Goal: Information Seeking & Learning: Check status

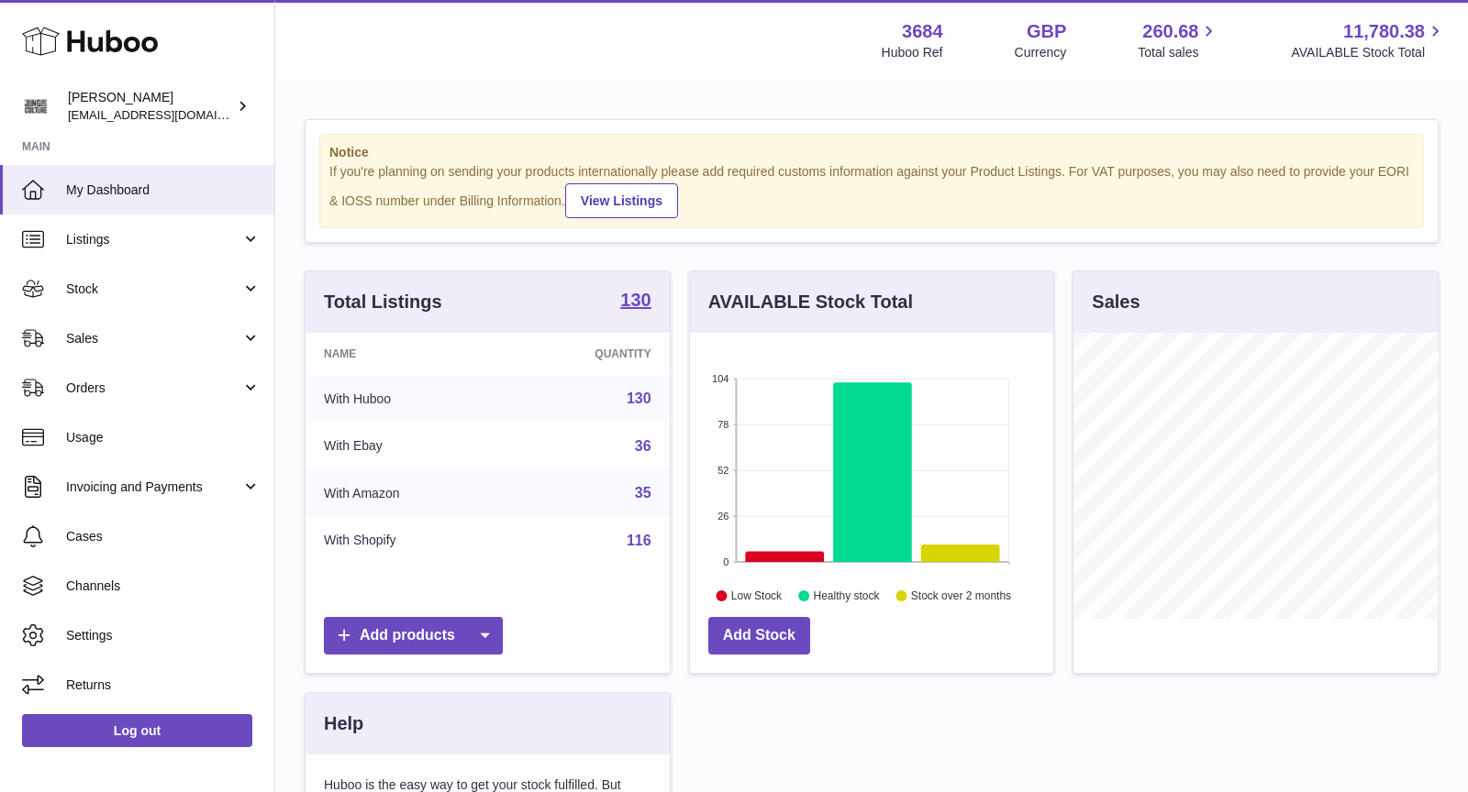
scroll to position [285, 364]
click at [154, 334] on span "Sales" at bounding box center [153, 338] width 175 height 17
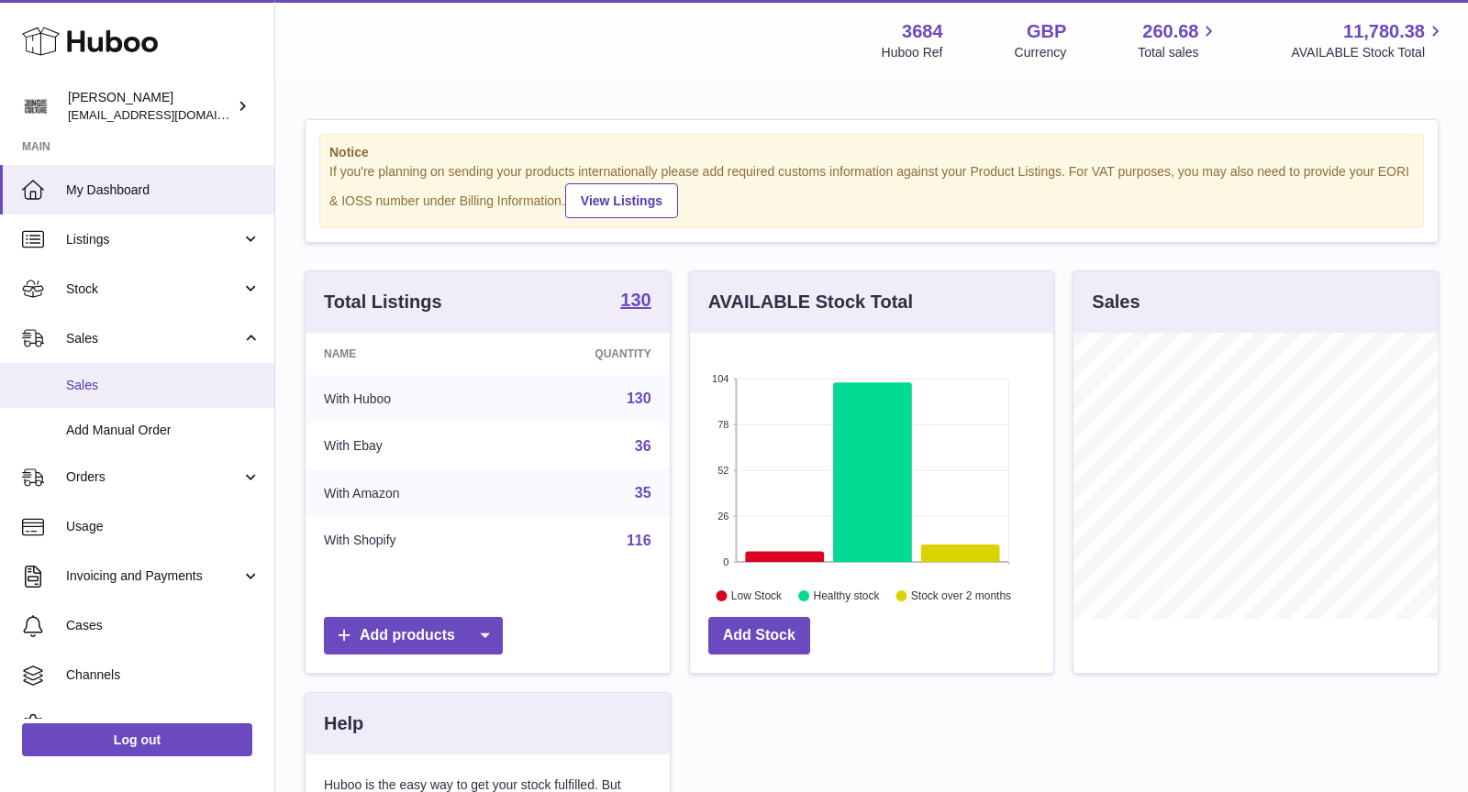
click at [154, 380] on span "Sales" at bounding box center [163, 385] width 194 height 17
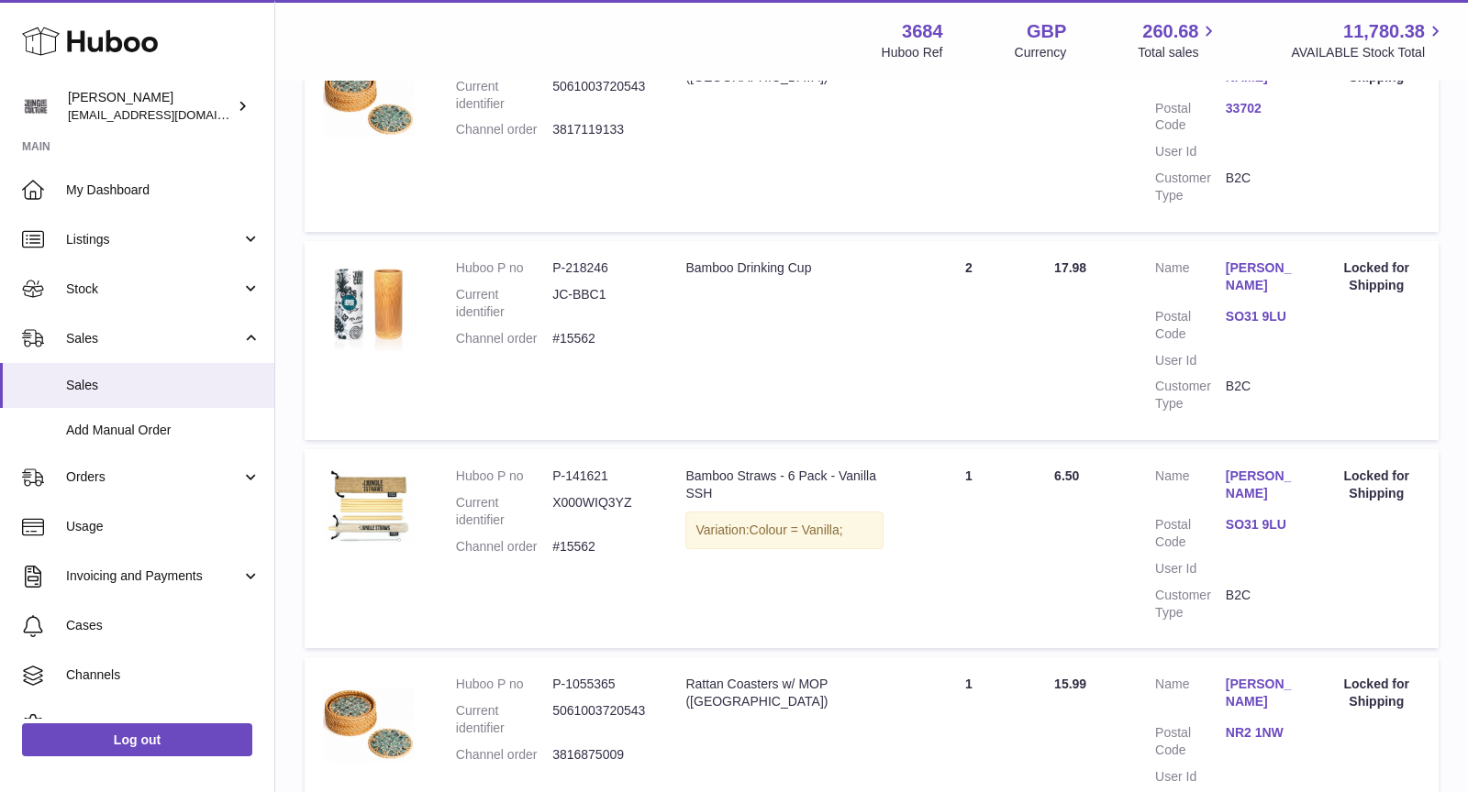
scroll to position [1944, 0]
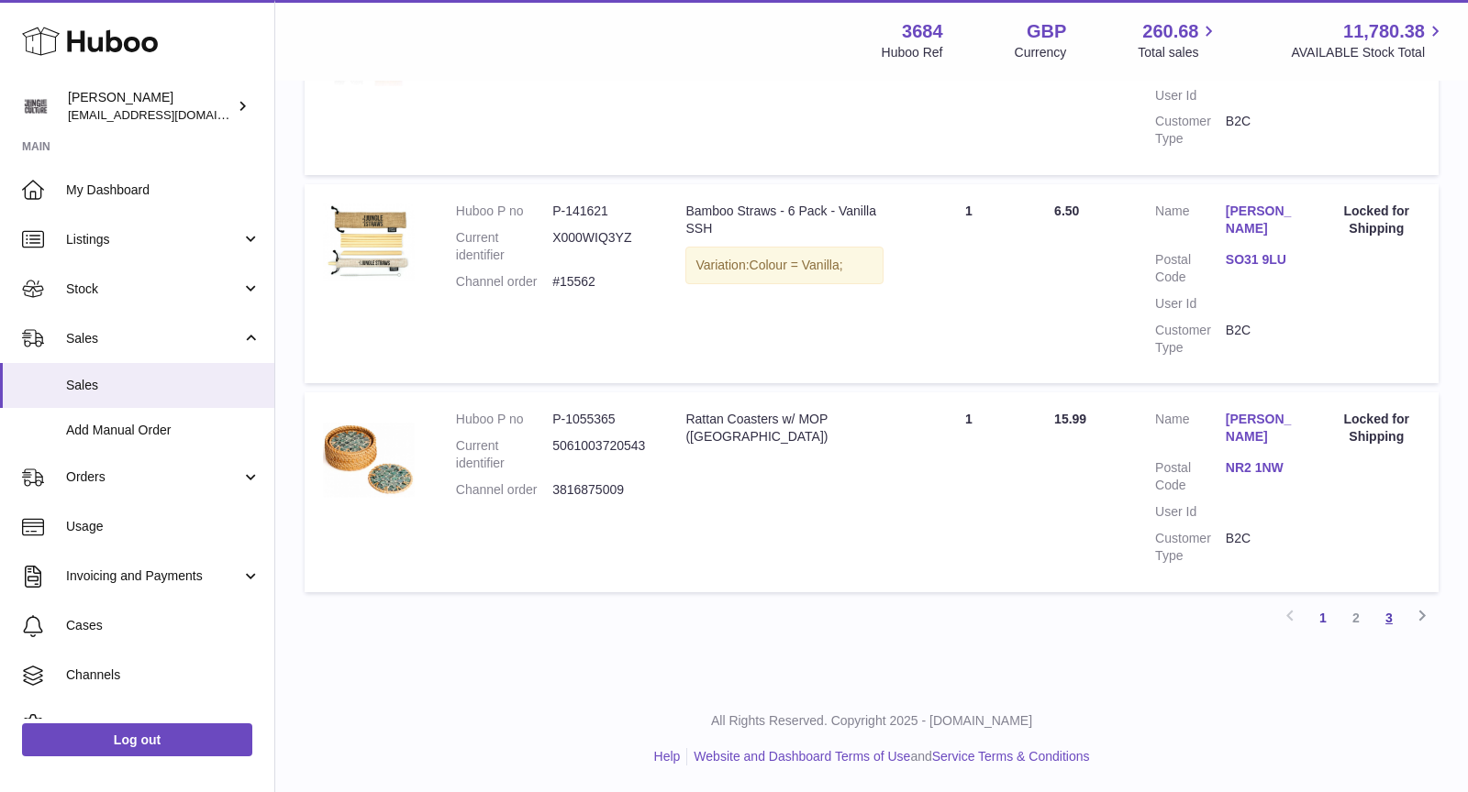
click at [1390, 618] on link "3" at bounding box center [1388, 618] width 33 height 33
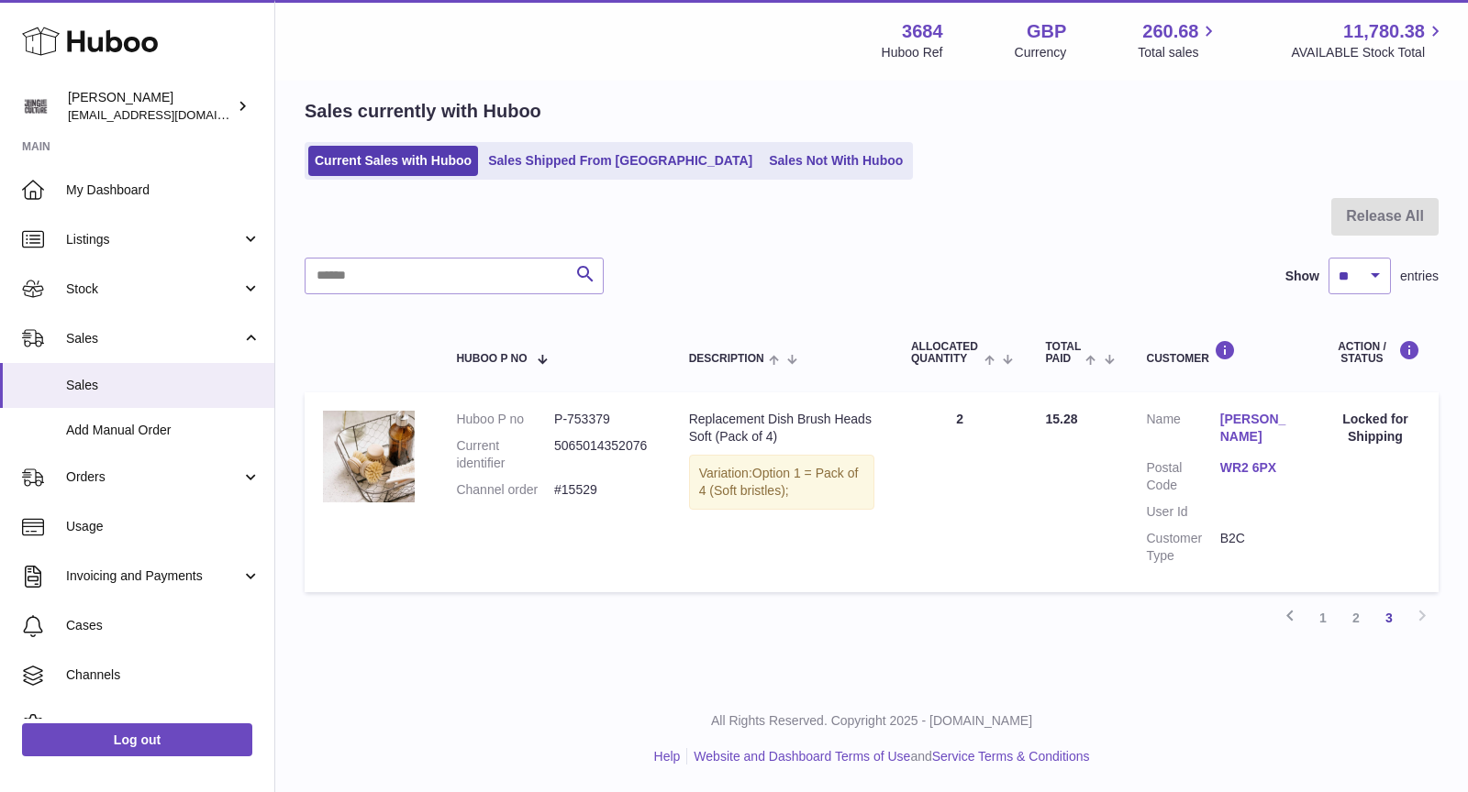
scroll to position [67, 0]
click at [600, 163] on link "Sales Shipped From Huboo" at bounding box center [620, 162] width 277 height 30
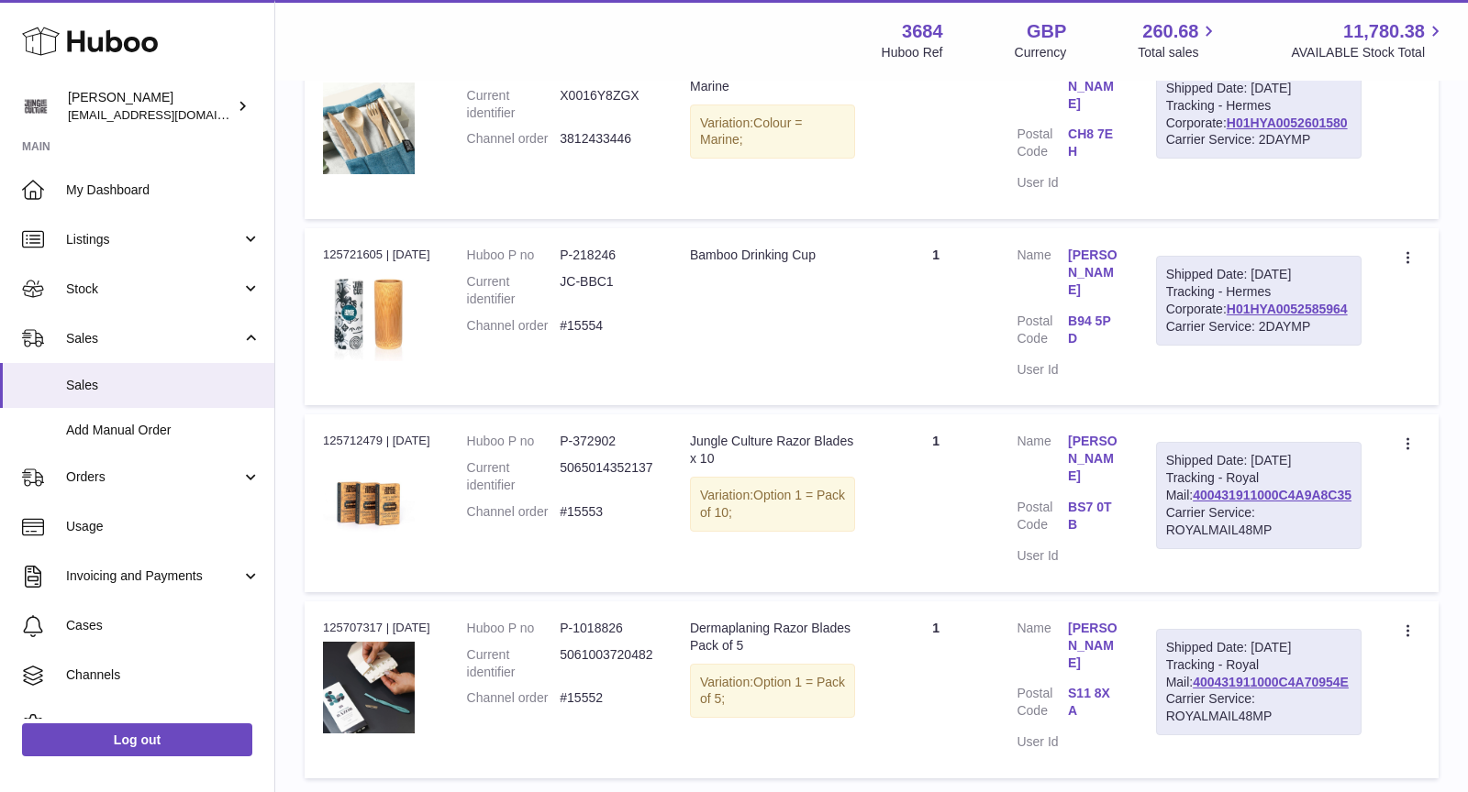
scroll to position [1569, 0]
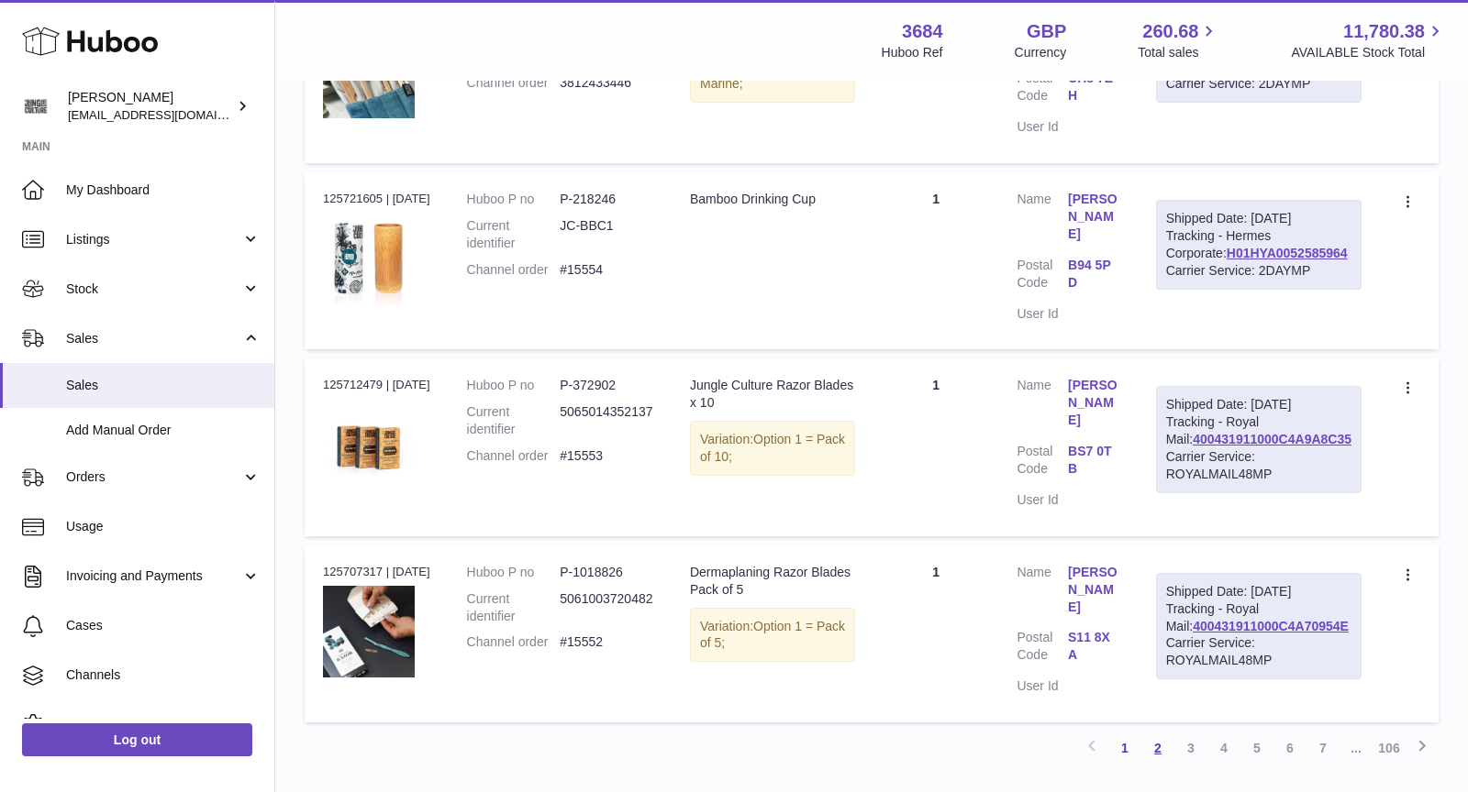
click at [1157, 732] on link "2" at bounding box center [1157, 748] width 33 height 33
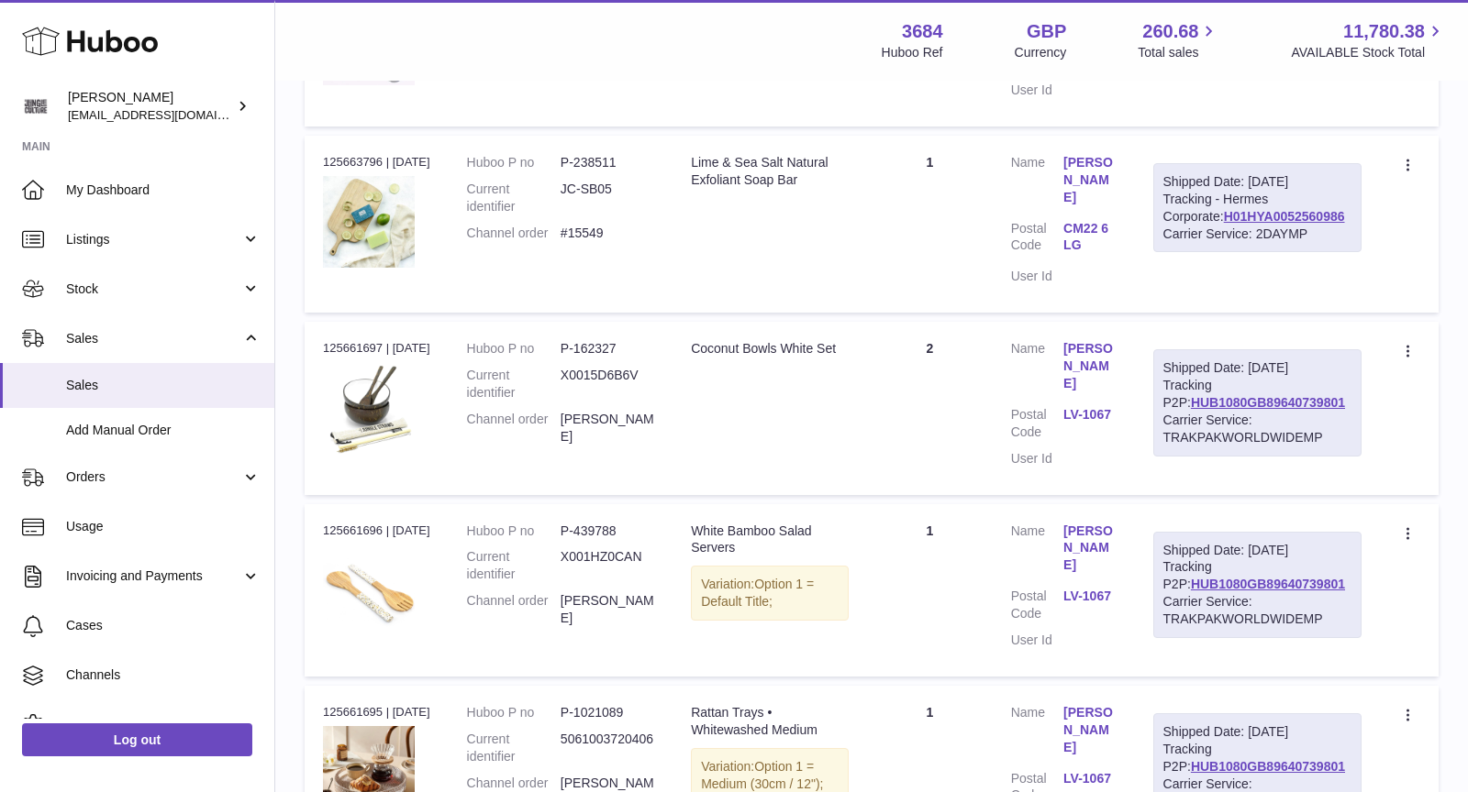
scroll to position [1651, 0]
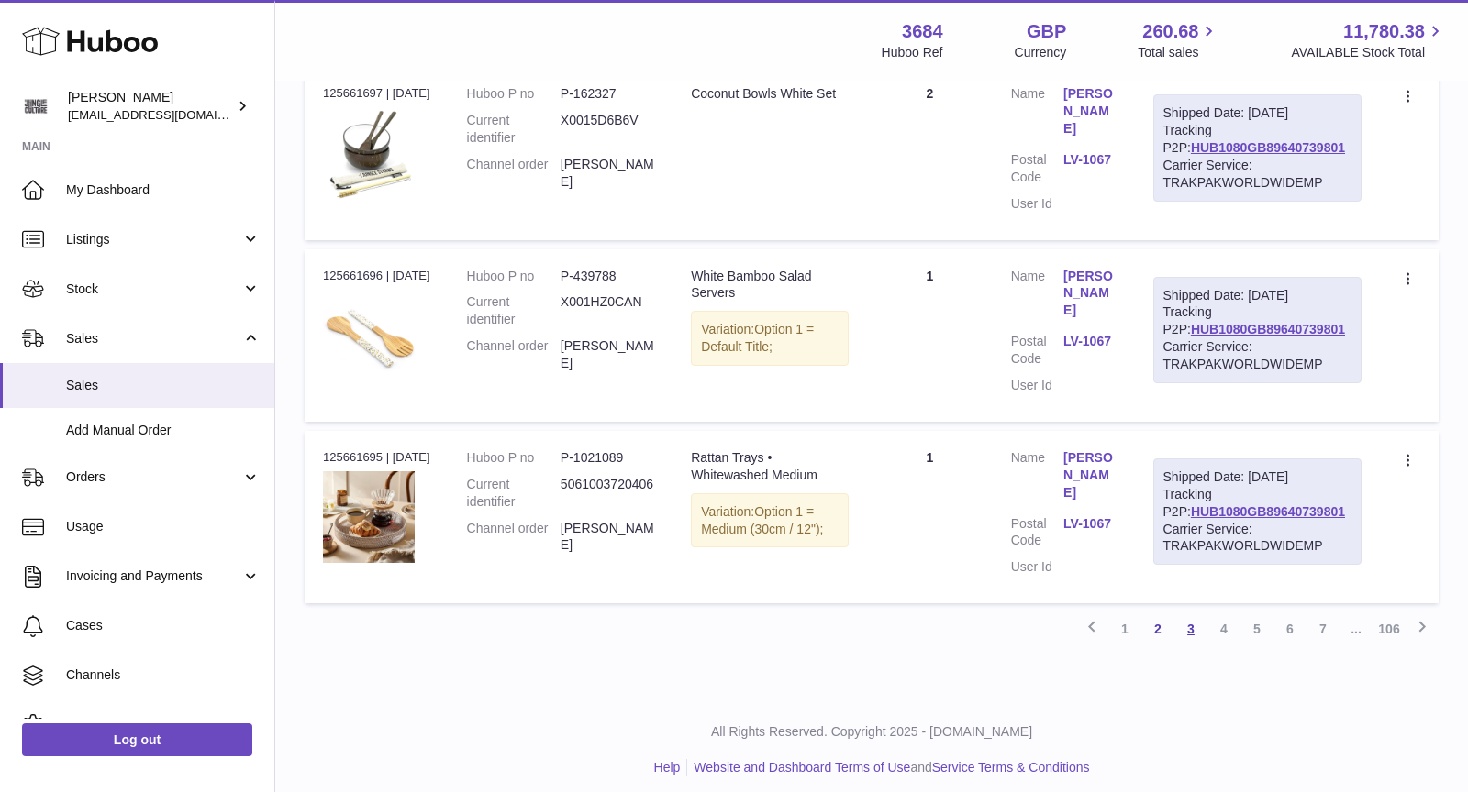
click at [1191, 622] on link "3" at bounding box center [1190, 629] width 33 height 33
